Goal: Task Accomplishment & Management: Manage account settings

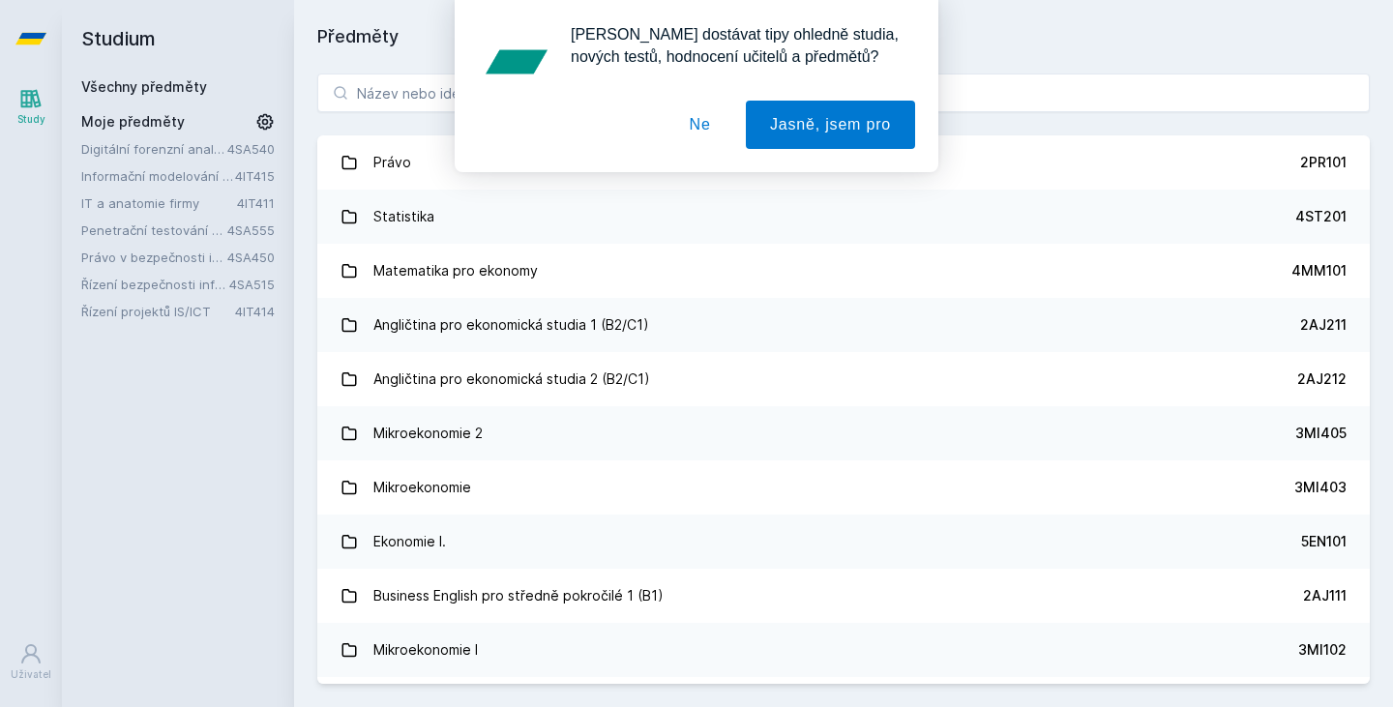
click at [721, 118] on button "Ne" at bounding box center [701, 125] width 70 height 48
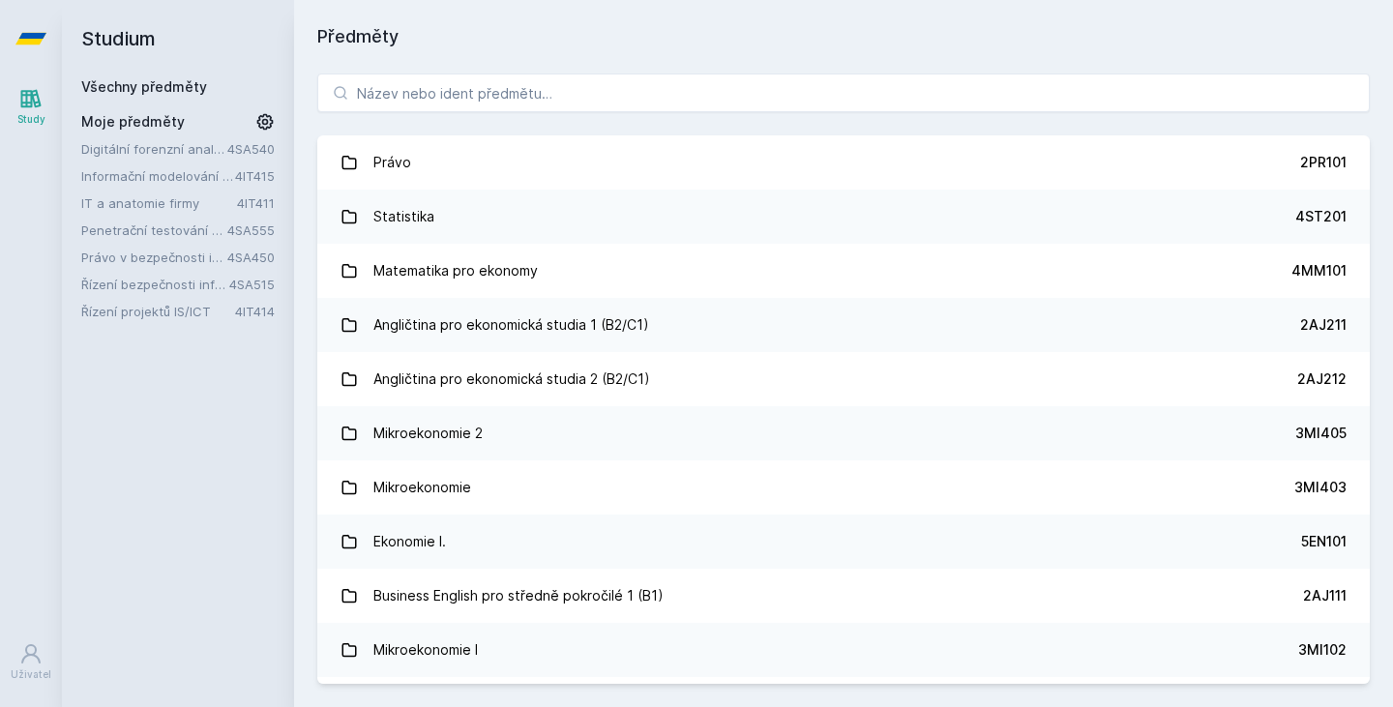
click at [271, 121] on icon at bounding box center [264, 121] width 19 height 19
click at [263, 231] on icon at bounding box center [266, 230] width 15 height 15
click at [268, 173] on icon at bounding box center [266, 175] width 15 height 15
click at [264, 144] on icon at bounding box center [266, 148] width 15 height 15
click at [271, 169] on icon at bounding box center [266, 175] width 15 height 15
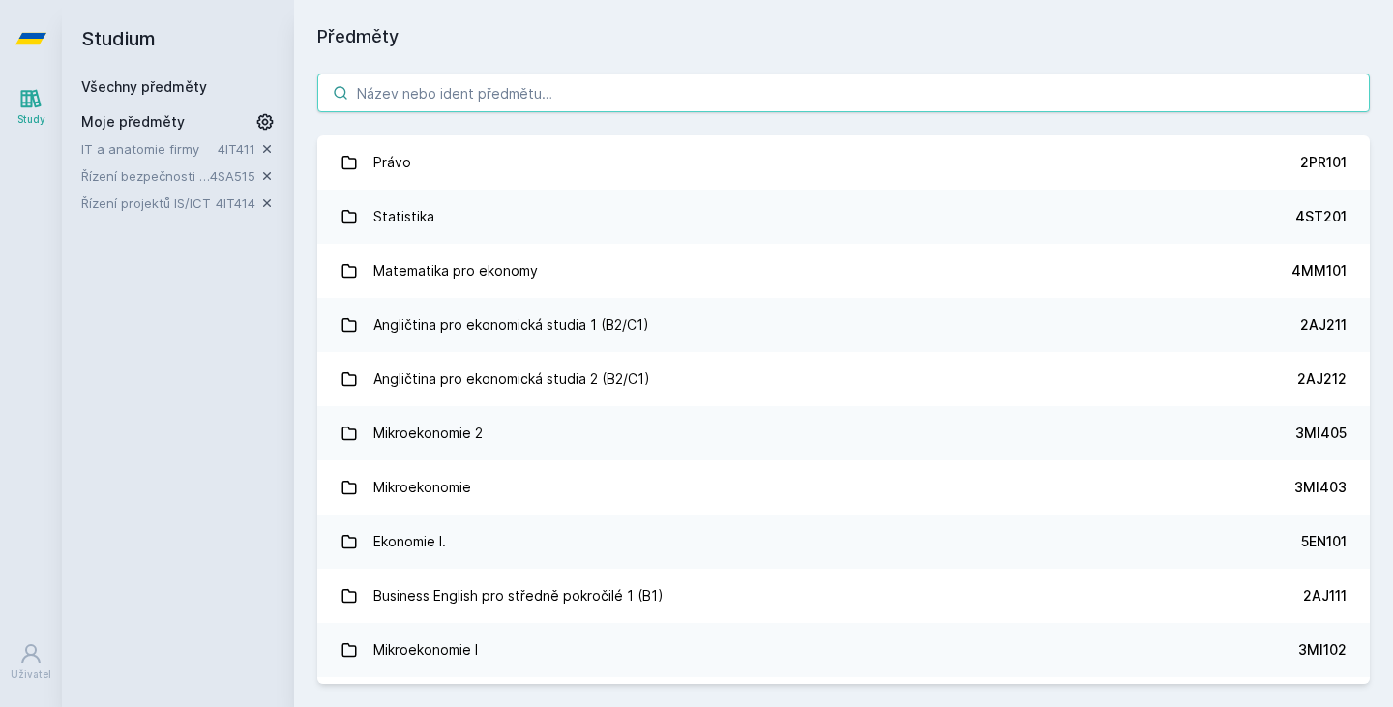
click at [532, 82] on input "search" at bounding box center [843, 93] width 1053 height 39
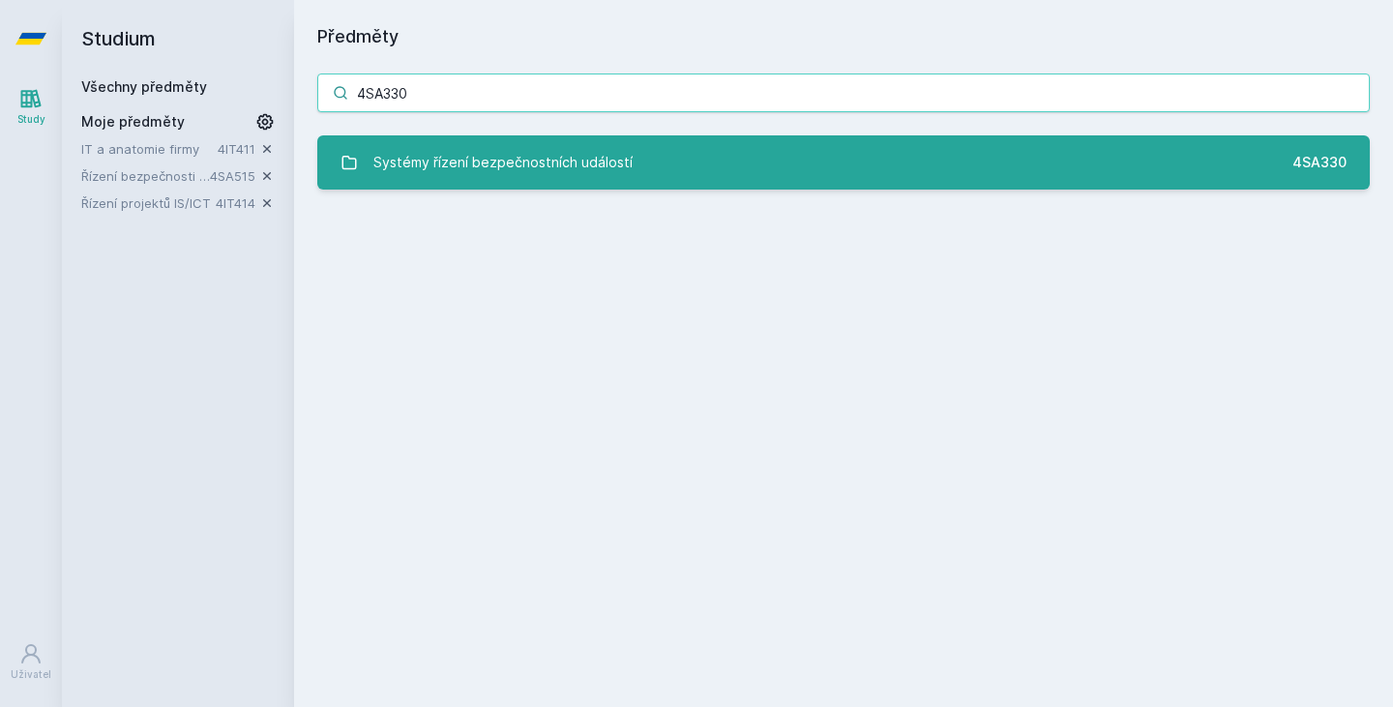
type input "4SA330"
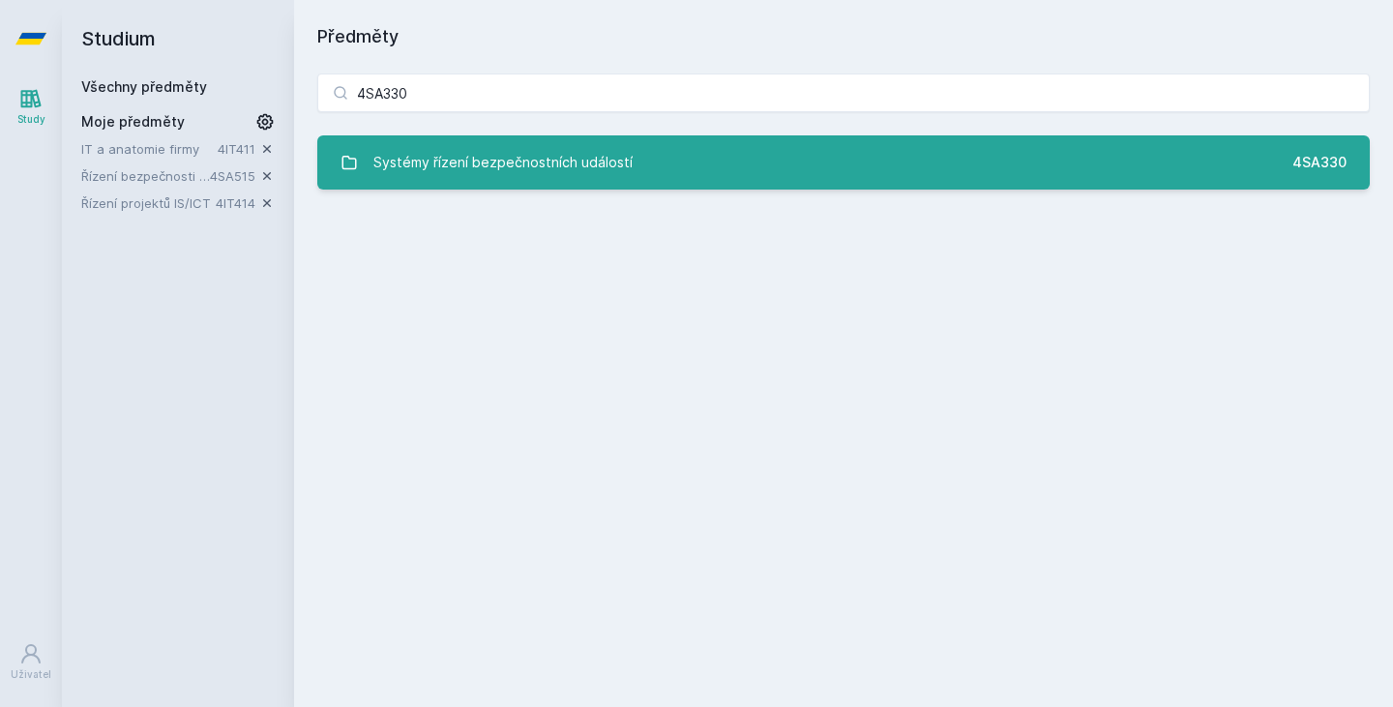
click at [600, 146] on div "Systémy řízení bezpečnostních událostí" at bounding box center [502, 162] width 259 height 39
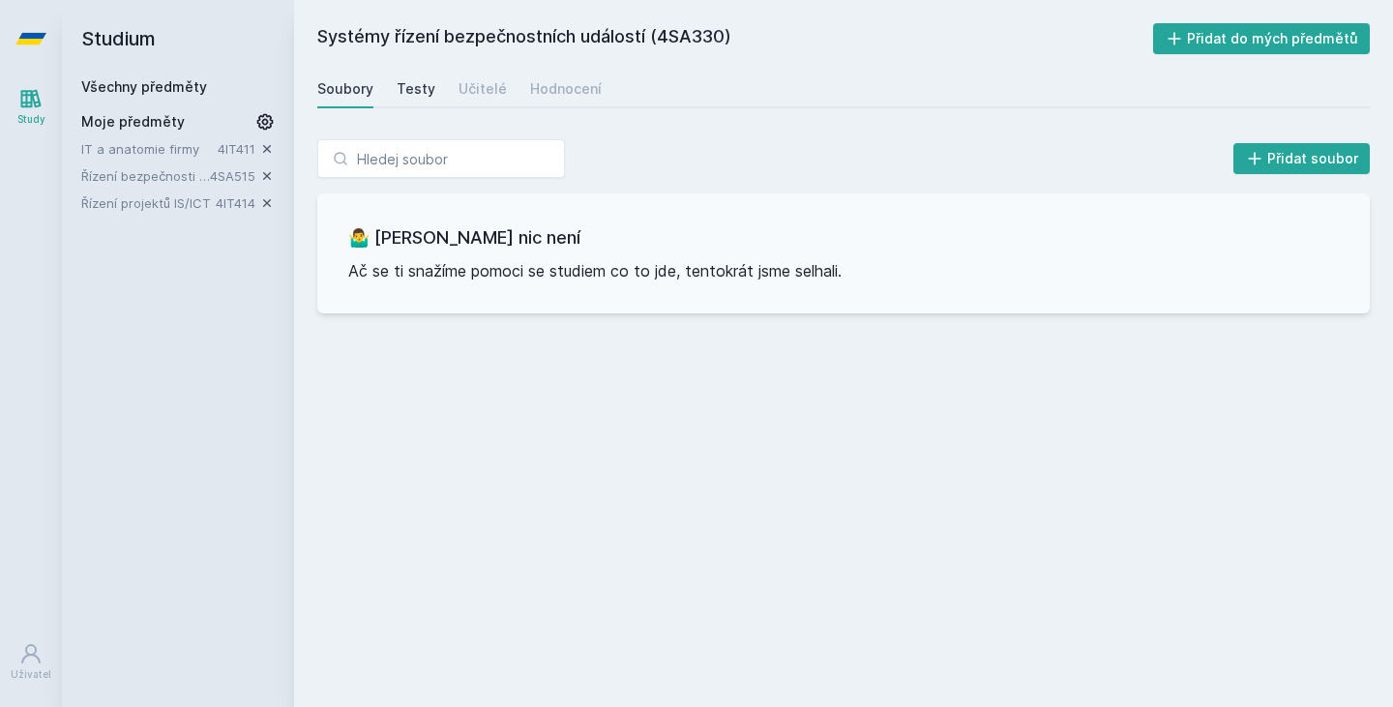
click at [423, 92] on div "Testy" at bounding box center [416, 88] width 39 height 19
click at [469, 86] on div "Učitelé" at bounding box center [483, 88] width 48 height 19
click at [564, 86] on div "Hodnocení" at bounding box center [566, 88] width 72 height 19
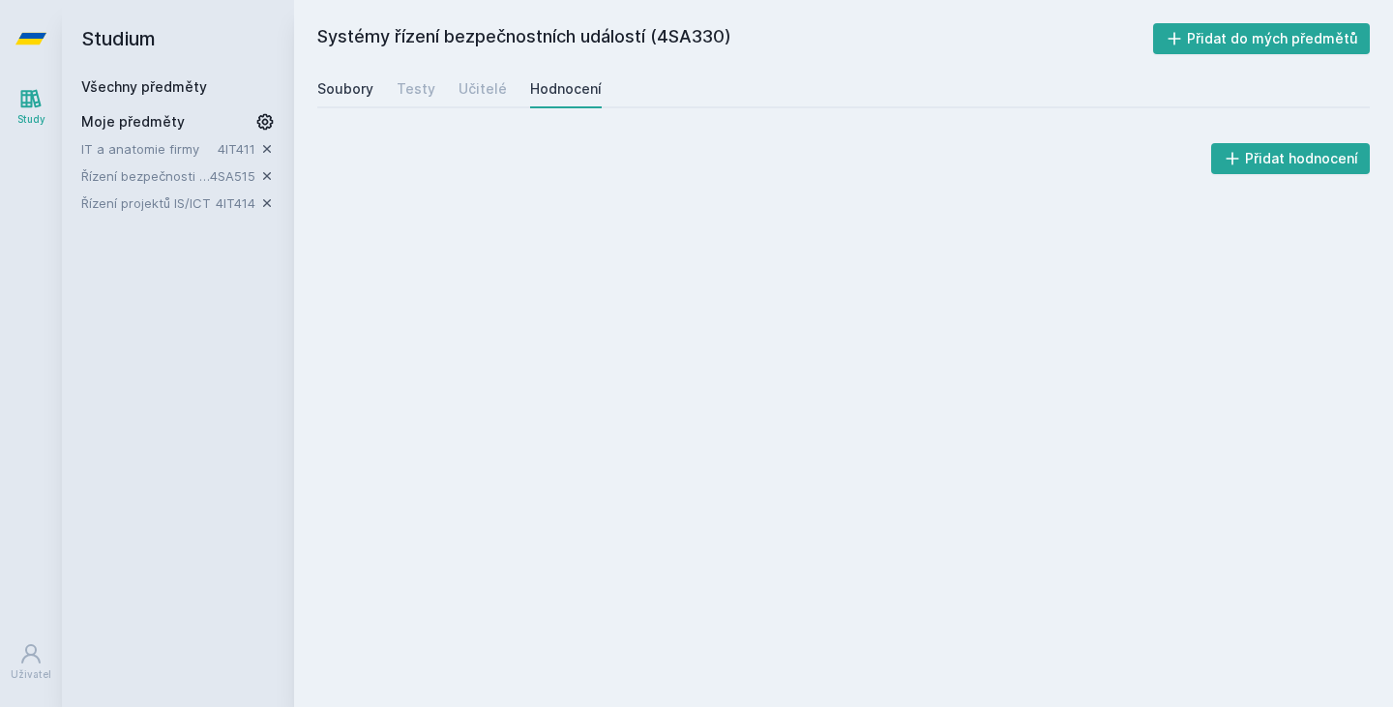
click at [343, 82] on div "Soubory" at bounding box center [345, 88] width 56 height 19
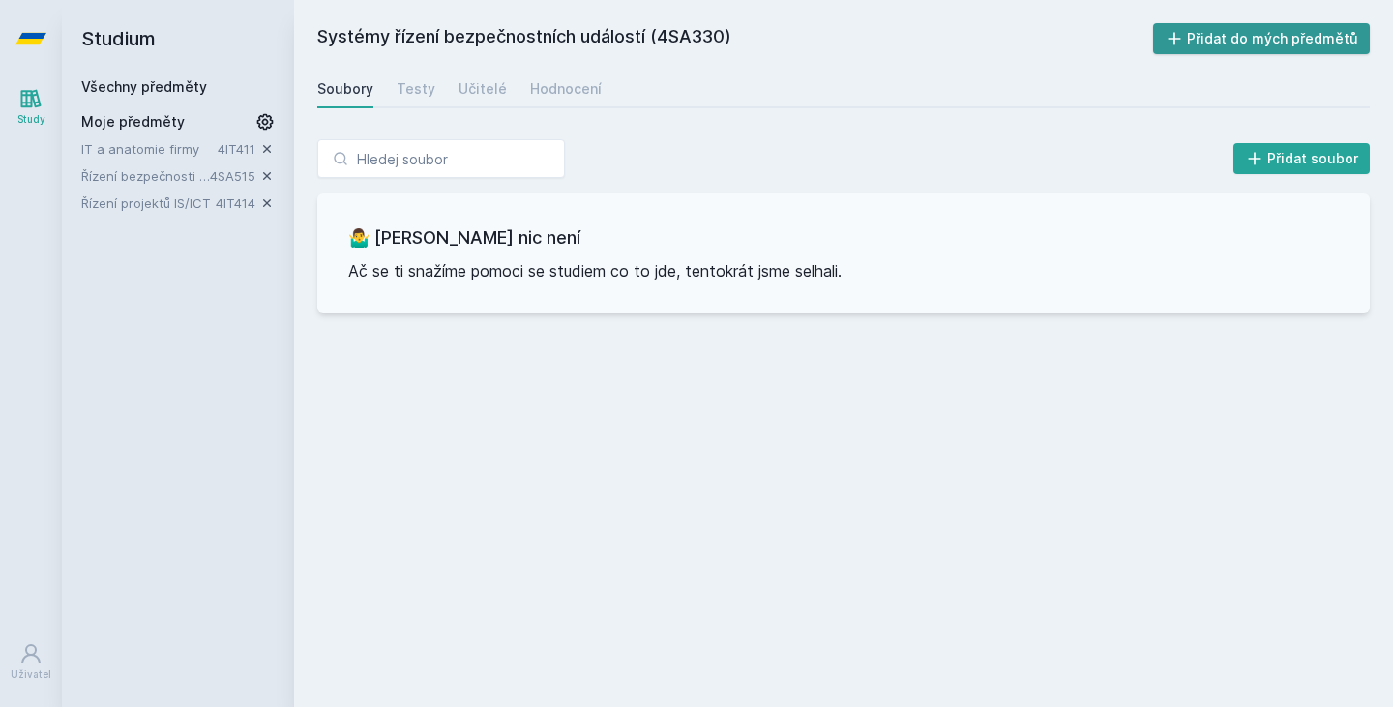
click at [1245, 51] on button "Přidat do mých předmětů" at bounding box center [1262, 38] width 218 height 31
click at [954, 705] on div "Systémy řízení bezpečnostních událostí (4SA330) Odebrat z mých předmětů [GEOGRA…" at bounding box center [843, 353] width 1099 height 707
